Goal: Check status: Check status

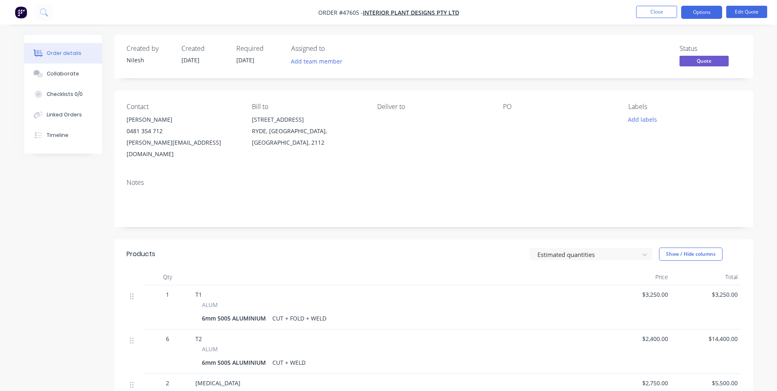
click at [663, 5] on nav "Order #47605 - INTERIOR PLANT DESIGNS PTY LTD Close Options Edit Quote" at bounding box center [388, 12] width 777 height 25
click at [653, 11] on button "Close" at bounding box center [656, 12] width 41 height 12
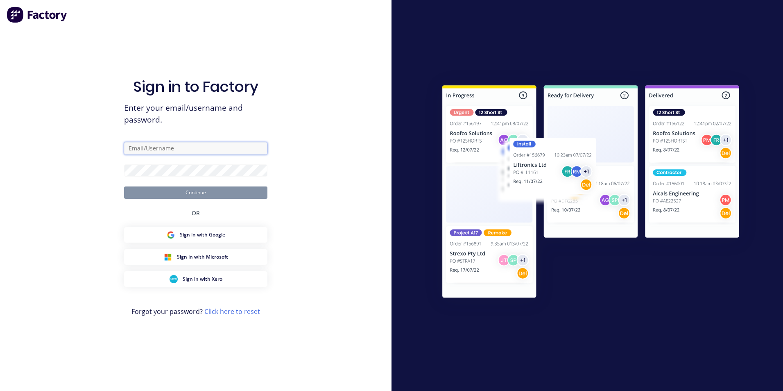
type input "[EMAIL_ADDRESS][DOMAIN_NAME]"
drag, startPoint x: 193, startPoint y: 146, endPoint x: 193, endPoint y: 150, distance: 4.5
click at [193, 146] on input "[EMAIL_ADDRESS][DOMAIN_NAME]" at bounding box center [195, 148] width 143 height 12
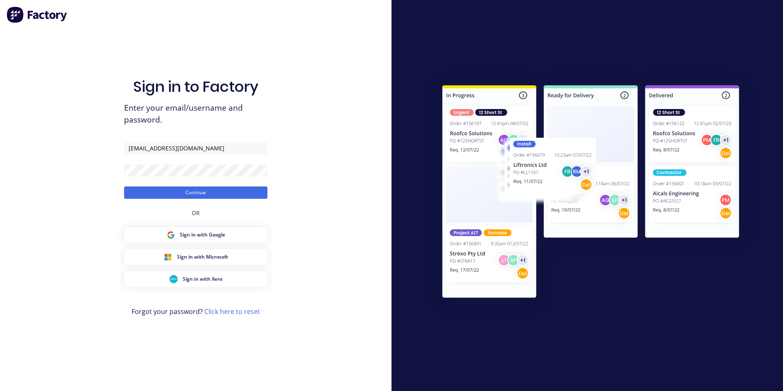
click at [89, 189] on div "Sign in to Factory Enter your email/username and password. [EMAIL_ADDRESS][DOMA…" at bounding box center [196, 195] width 392 height 391
click at [140, 191] on button "Continue" at bounding box center [195, 192] width 143 height 12
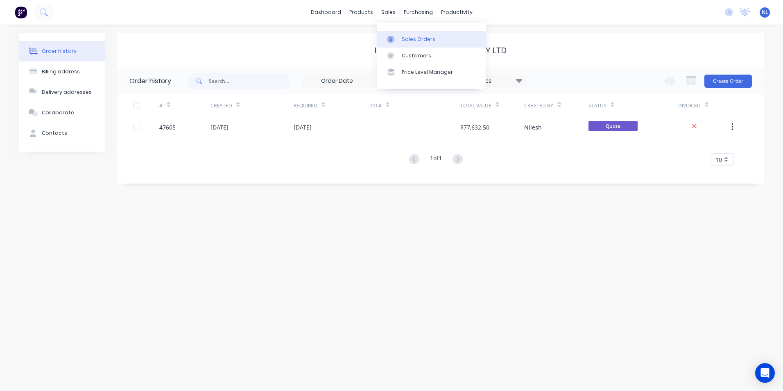
click at [402, 40] on div "Sales Orders" at bounding box center [419, 39] width 34 height 7
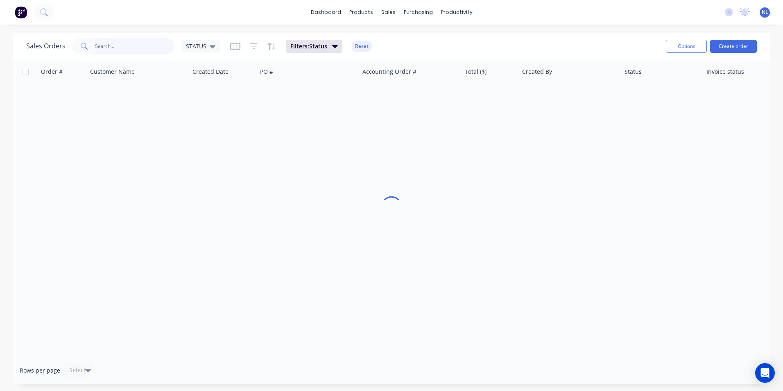
click at [127, 42] on input "text" at bounding box center [135, 46] width 80 height 16
type input "48189"
click at [124, 46] on input "48189" at bounding box center [135, 46] width 80 height 16
click at [291, 45] on span "Filters: Status" at bounding box center [308, 46] width 37 height 8
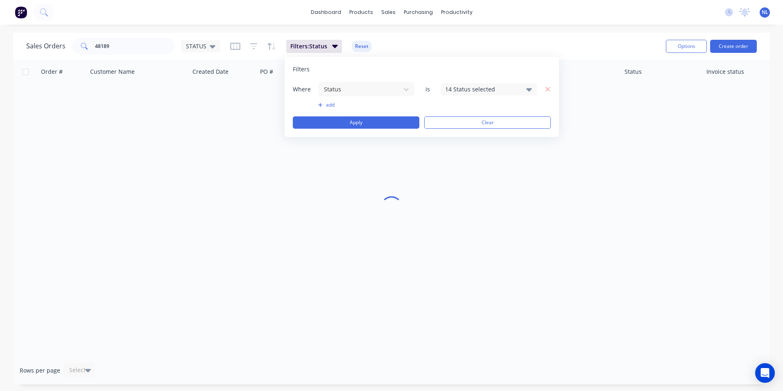
click at [473, 91] on div "14 Status selected" at bounding box center [482, 89] width 74 height 9
click at [382, 113] on div "Where Status is 14 Status selected add Apply Clear" at bounding box center [422, 104] width 258 height 47
click at [371, 119] on button "Apply" at bounding box center [356, 122] width 127 height 12
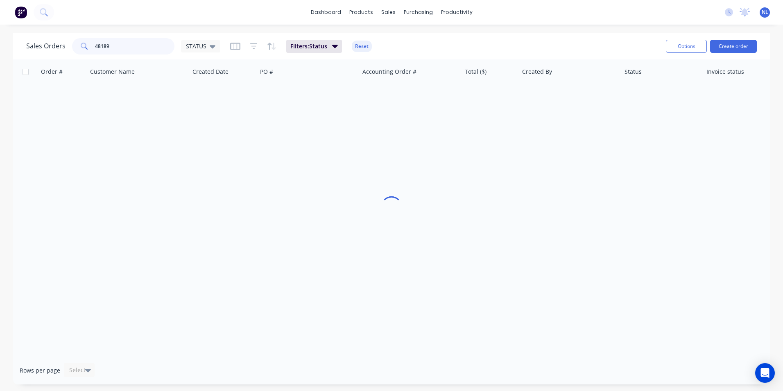
click at [129, 47] on input "48189" at bounding box center [135, 46] width 80 height 16
click at [328, 54] on div "Sales Orders 48189 STATUS Filters: Status Reset" at bounding box center [342, 46] width 633 height 20
click at [335, 49] on icon "button" at bounding box center [335, 45] width 6 height 9
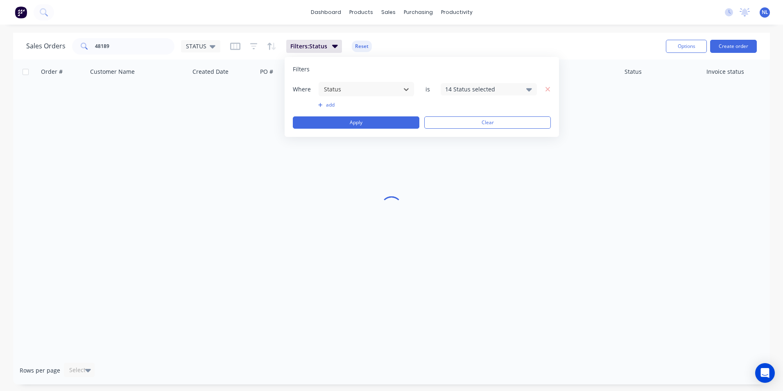
click at [489, 86] on div "14 Status selected" at bounding box center [482, 89] width 74 height 9
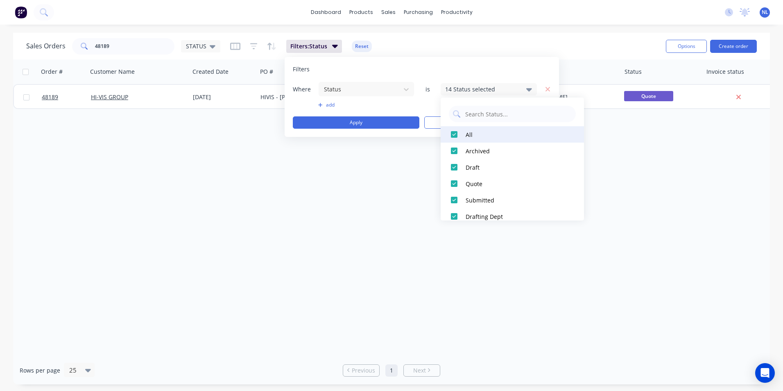
click at [453, 135] on div at bounding box center [454, 134] width 16 height 16
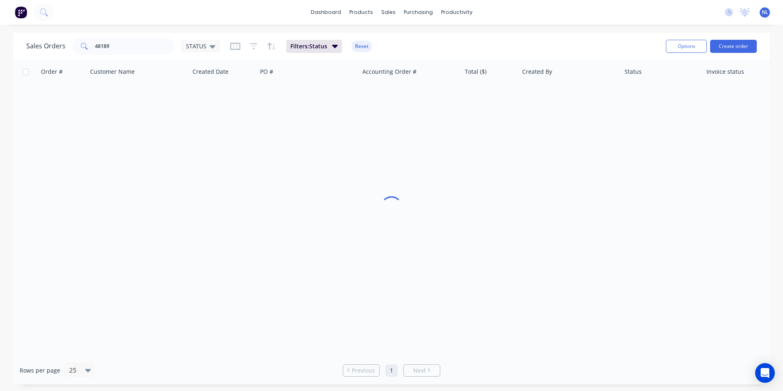
click at [231, 148] on div "Order # Customer Name Created Date PO # Accounting Order # Total ($) Created By…" at bounding box center [391, 207] width 757 height 296
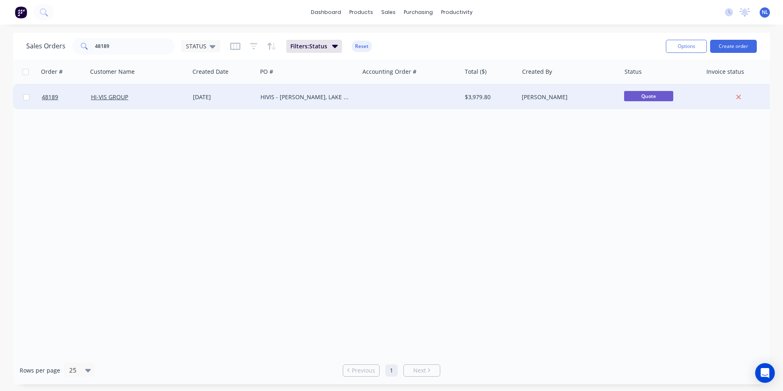
click at [286, 92] on div "HIVIS - [PERSON_NAME], LAKE ST CLAIR PHOTO FRAME" at bounding box center [308, 97] width 102 height 25
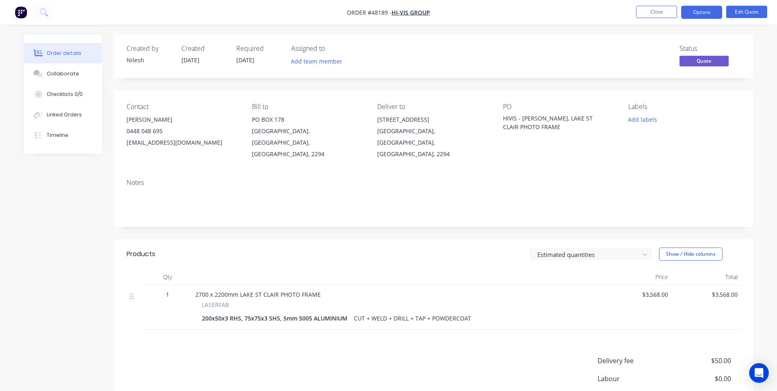
scroll to position [73, 0]
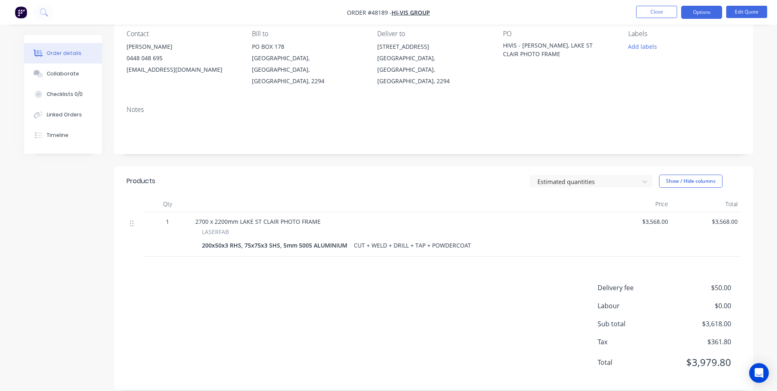
click at [461, 239] on div "CUT + WELD + DRILL + TAP + POWDERCOAT" at bounding box center [413, 245] width 124 height 12
drag, startPoint x: 470, startPoint y: 235, endPoint x: 430, endPoint y: 238, distance: 39.5
click at [430, 239] on div "CUT + WELD + DRILL + TAP + POWDERCOAT" at bounding box center [413, 245] width 124 height 12
drag, startPoint x: 430, startPoint y: 232, endPoint x: 473, endPoint y: 234, distance: 43.0
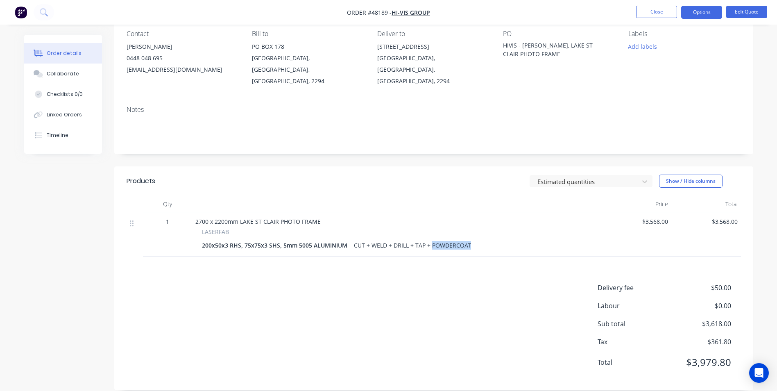
click at [473, 239] on div "200x50x3 RHS, 75x75x3 SHS, 5mm 5005 ALUMINIUM CUT + WELD + DRILL + TAP + POWDER…" at bounding box center [397, 245] width 390 height 12
